Goal: Find specific page/section: Find specific page/section

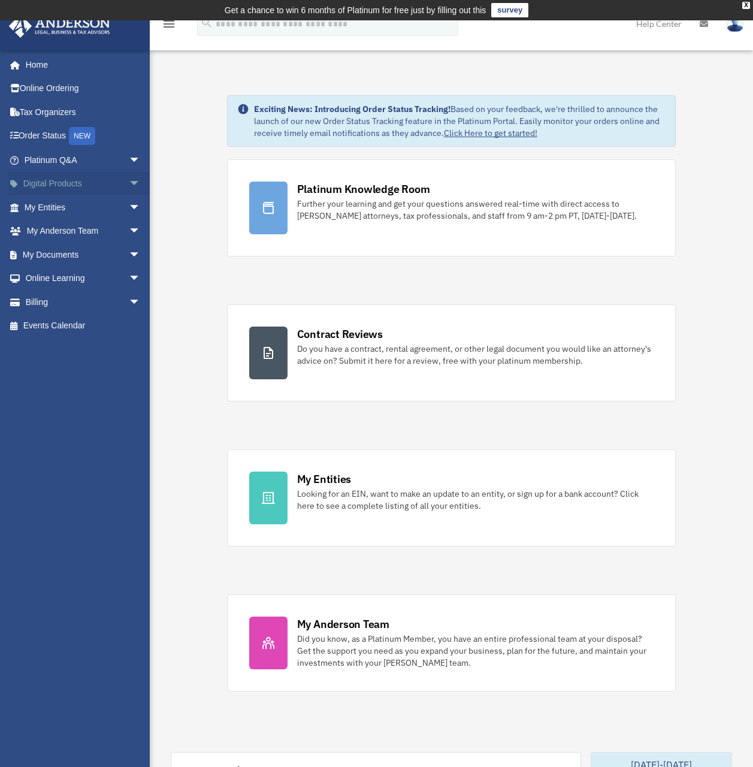
click at [129, 179] on span "arrow_drop_down" at bounding box center [141, 184] width 24 height 25
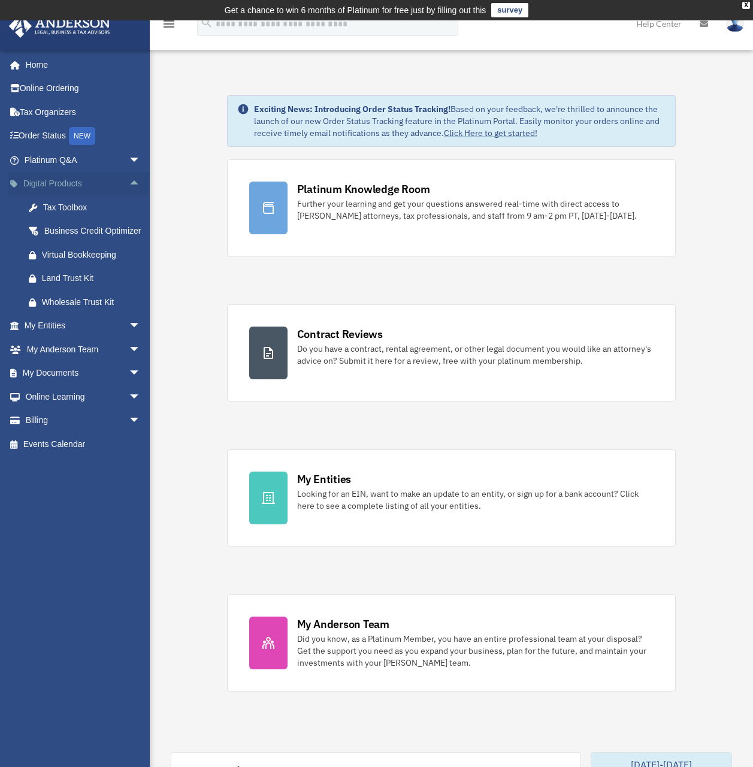
click at [129, 179] on span "arrow_drop_up" at bounding box center [141, 184] width 24 height 25
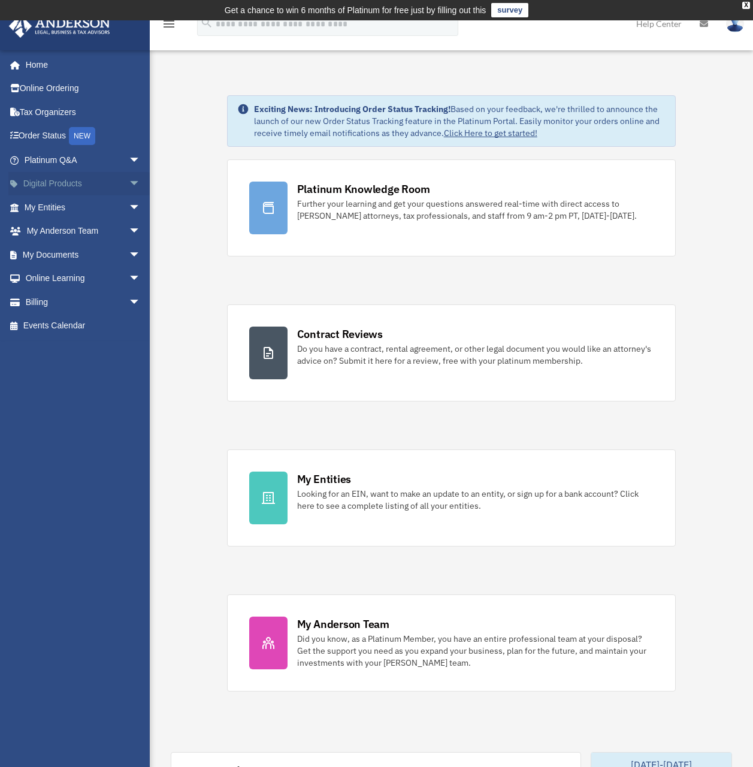
click at [129, 187] on span "arrow_drop_down" at bounding box center [141, 184] width 24 height 25
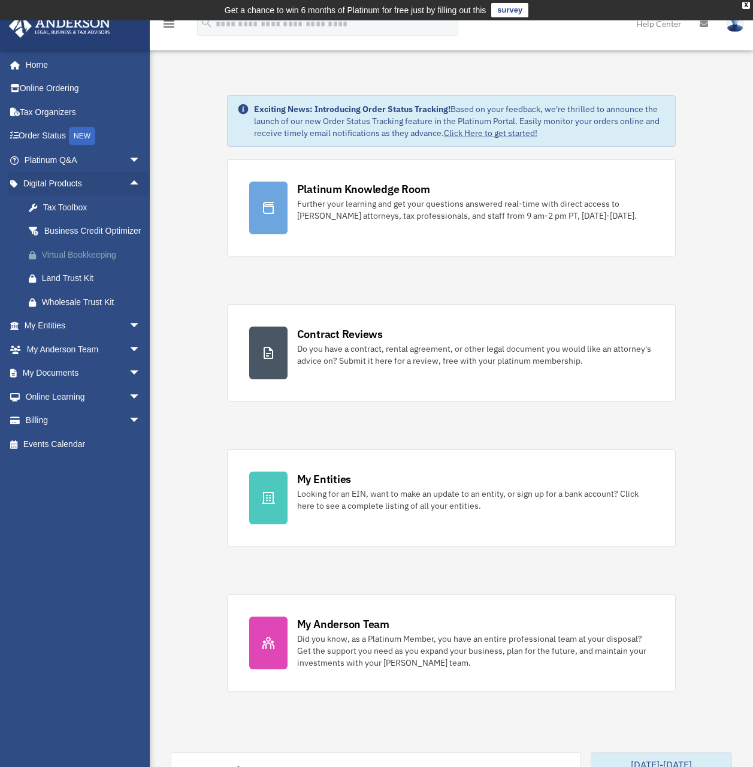
click at [105, 262] on div "Virtual Bookkeeping" at bounding box center [93, 254] width 102 height 15
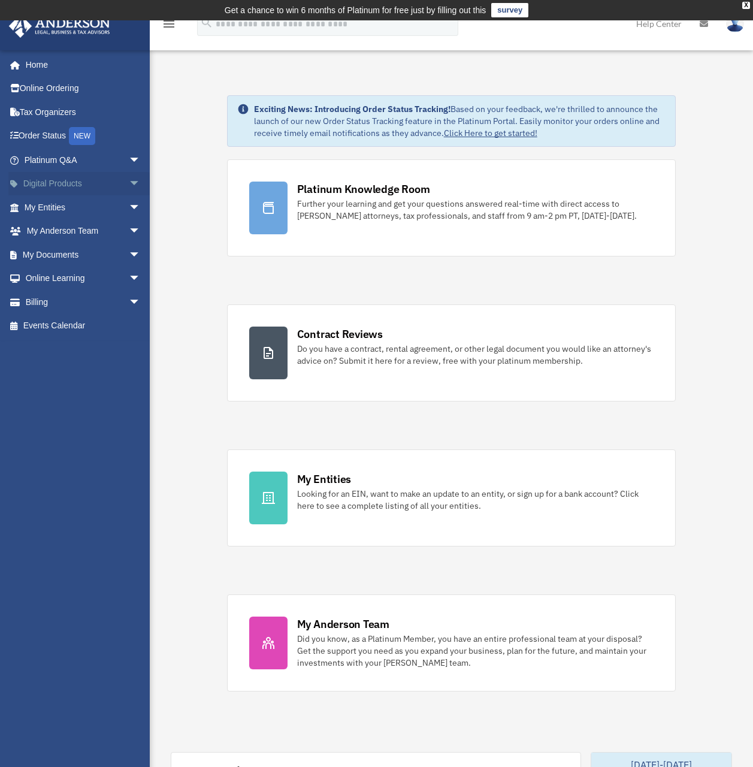
click at [129, 191] on span "arrow_drop_down" at bounding box center [141, 184] width 24 height 25
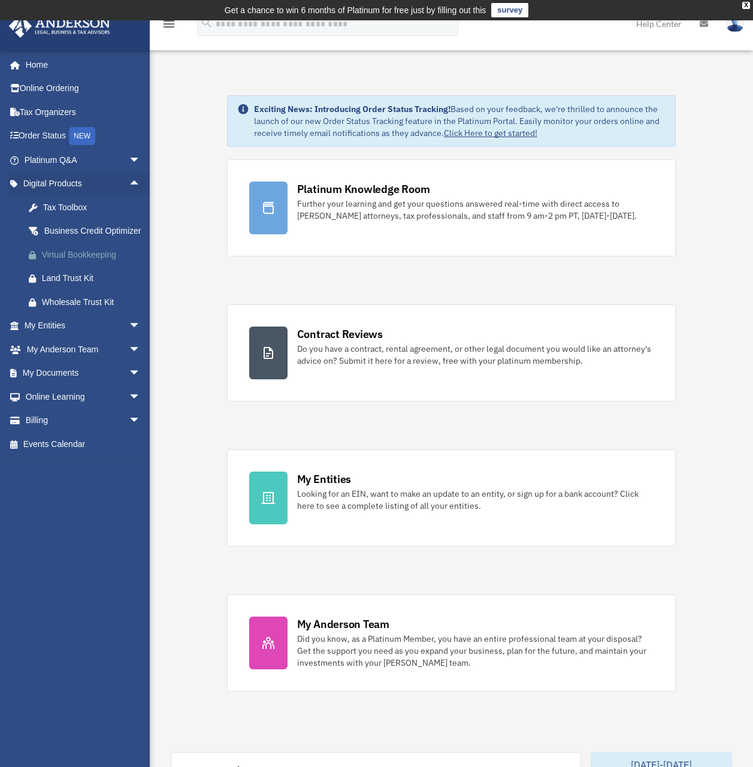
click at [91, 262] on div "Virtual Bookkeeping" at bounding box center [93, 254] width 102 height 15
